Goal: Information Seeking & Learning: Learn about a topic

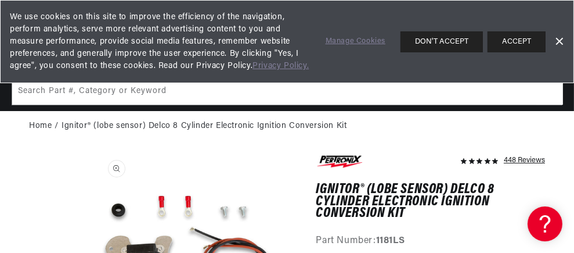
scroll to position [0, 352]
type input "1181lsc"
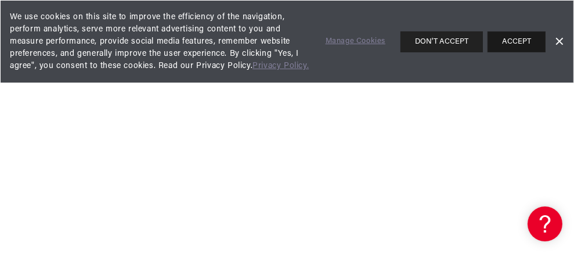
click at [509, 45] on button "ACCEPT" at bounding box center [517, 41] width 58 height 21
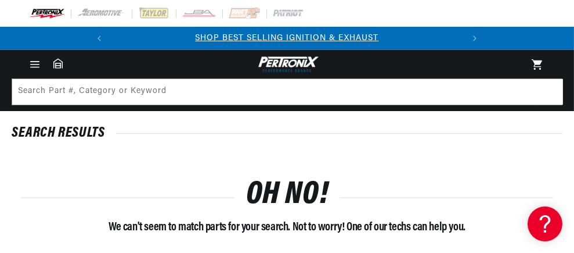
scroll to position [0, 352]
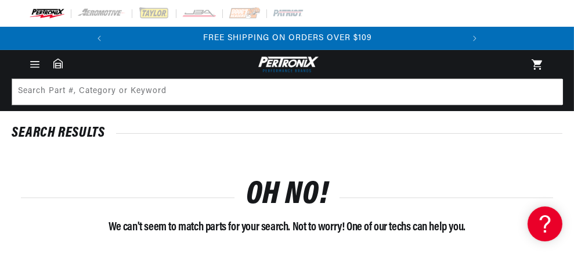
click at [0, 0] on link "query : 1181lsc" at bounding box center [0, 0] width 0 height 0
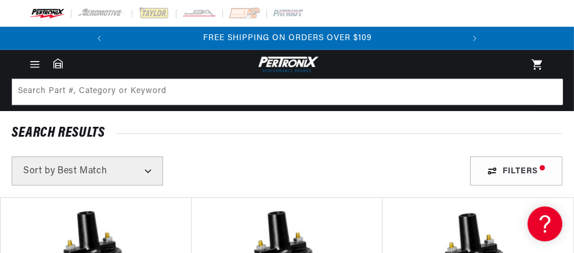
click at [0, 0] on input "text" at bounding box center [0, 0] width 0 height 0
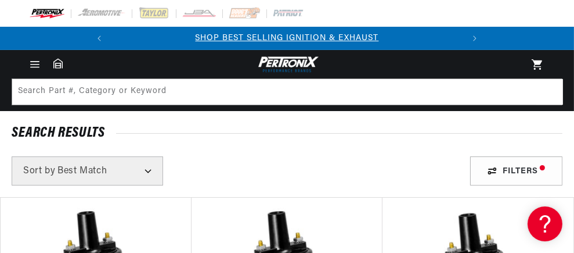
type input "1181ls"
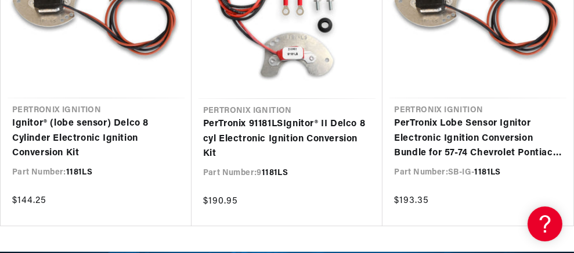
scroll to position [232, 0]
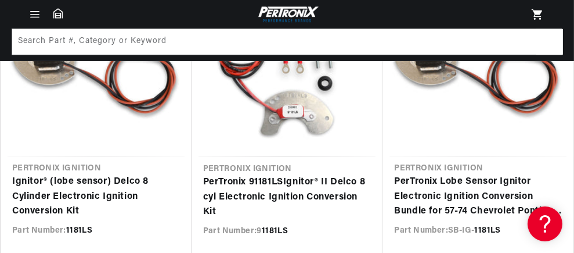
click at [180, 174] on link "Ignitor® (lobe sensor) Delco 8 Cylinder Electronic Ignition Conversion Kit" at bounding box center [96, 196] width 168 height 45
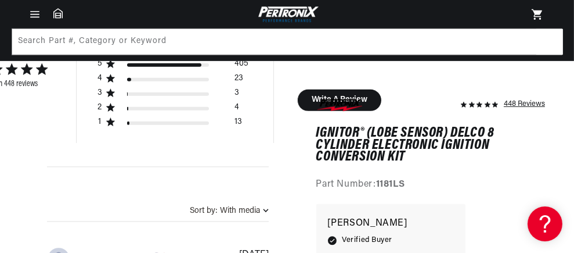
scroll to position [349, 0]
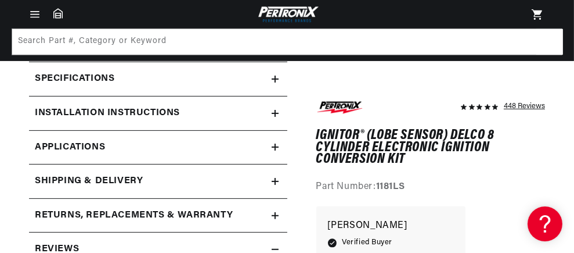
click at [69, 155] on span "Applications" at bounding box center [70, 147] width 70 height 15
